Goal: Task Accomplishment & Management: Manage account settings

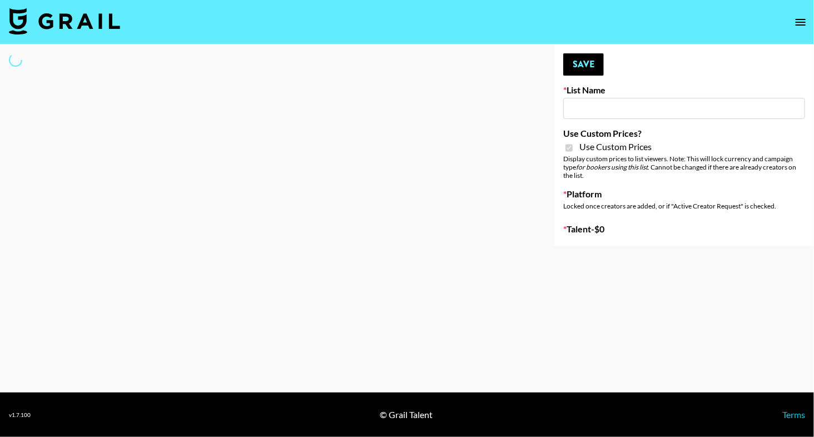
type input "ByHeart ([DATE])"
checkbox input "true"
select select "Brand"
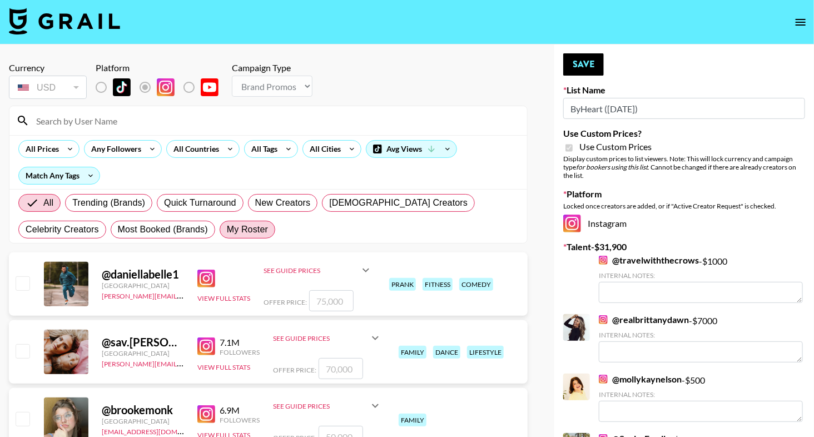
click at [227, 229] on span "My Roster" at bounding box center [247, 229] width 41 height 13
click at [227, 230] on input "My Roster" at bounding box center [227, 230] width 0 height 0
radio input "true"
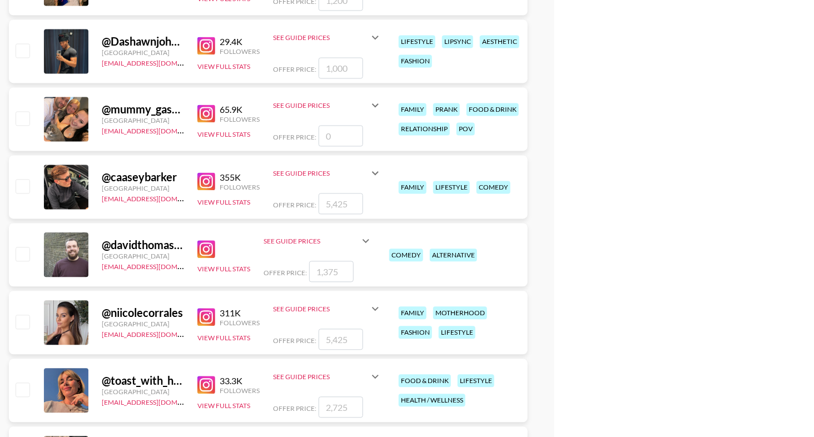
scroll to position [2870, 0]
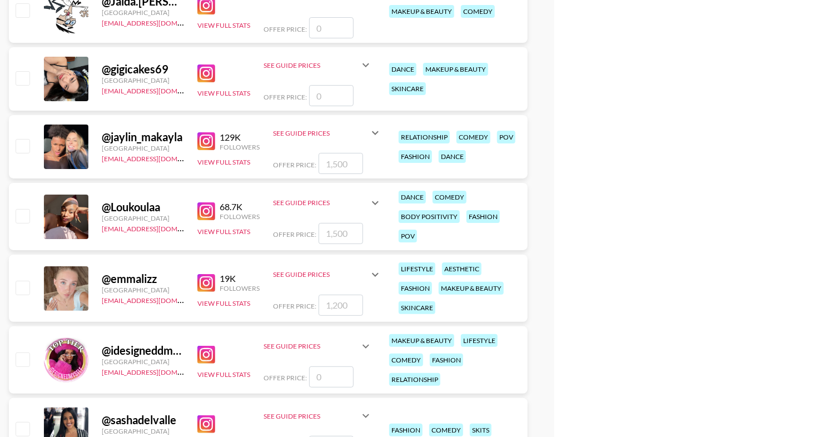
click at [27, 146] on input "checkbox" at bounding box center [22, 145] width 13 height 13
checkbox input "true"
type input "1500"
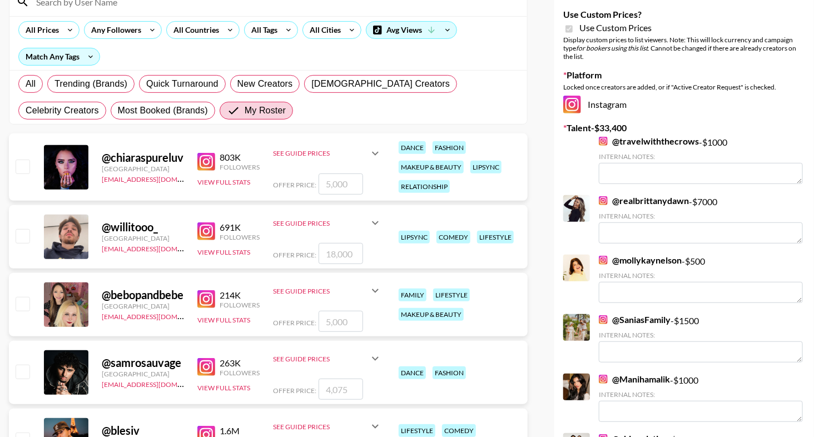
scroll to position [0, 0]
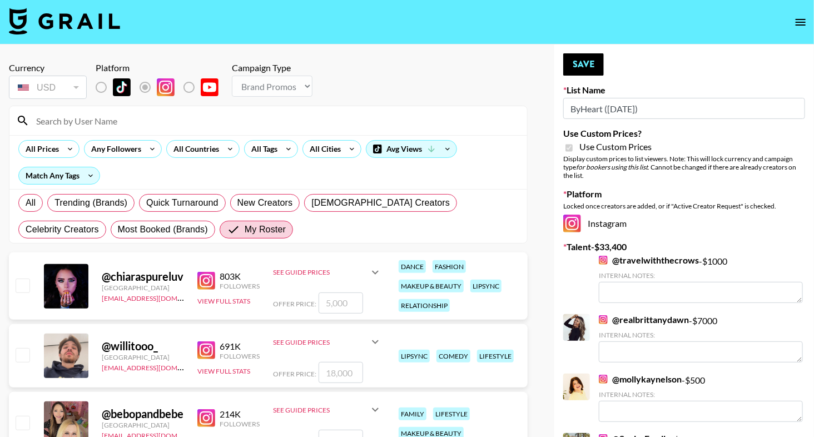
click at [78, 125] on input at bounding box center [274, 121] width 491 height 18
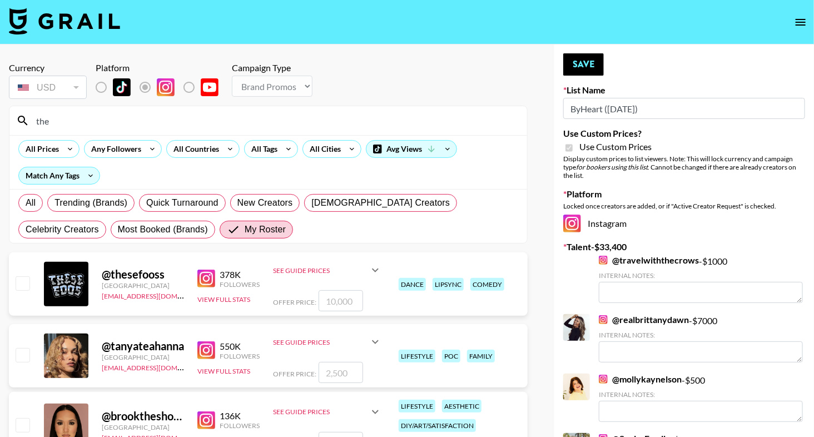
type input "the"
click at [14, 353] on div at bounding box center [21, 355] width 17 height 19
click at [18, 353] on input "checkbox" at bounding box center [22, 354] width 13 height 13
checkbox input "true"
type input "2500"
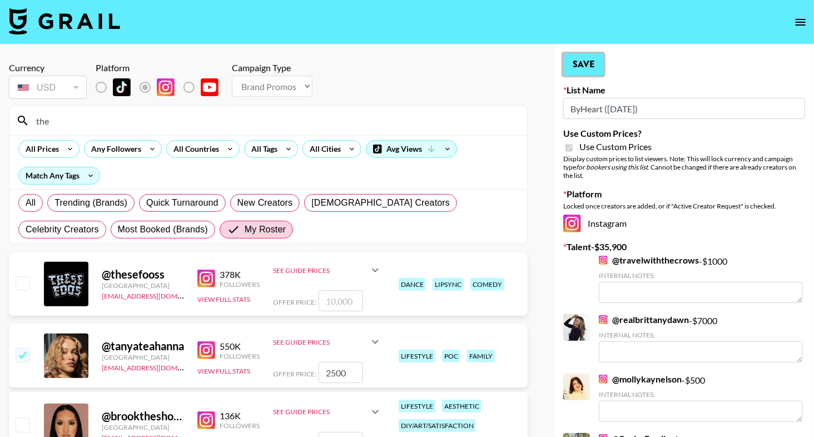
click at [584, 72] on button "Save" at bounding box center [583, 64] width 41 height 22
